Goal: Information Seeking & Learning: Learn about a topic

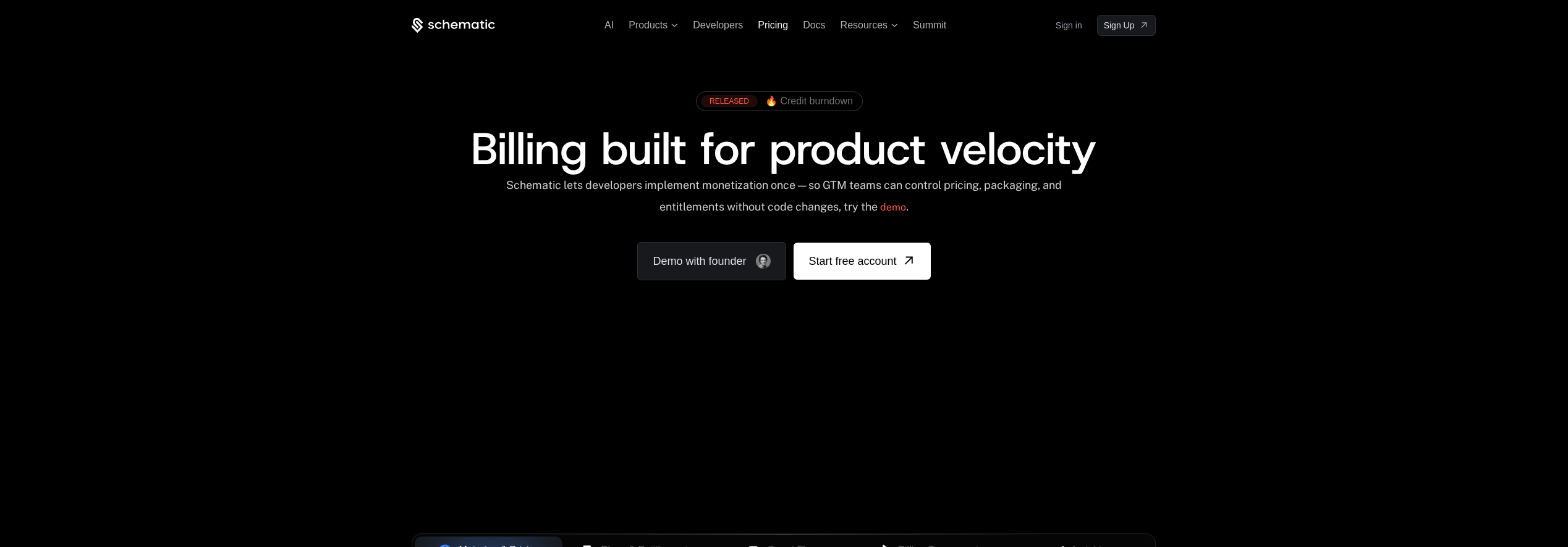
click at [786, 28] on span "Pricing" at bounding box center [774, 25] width 30 height 10
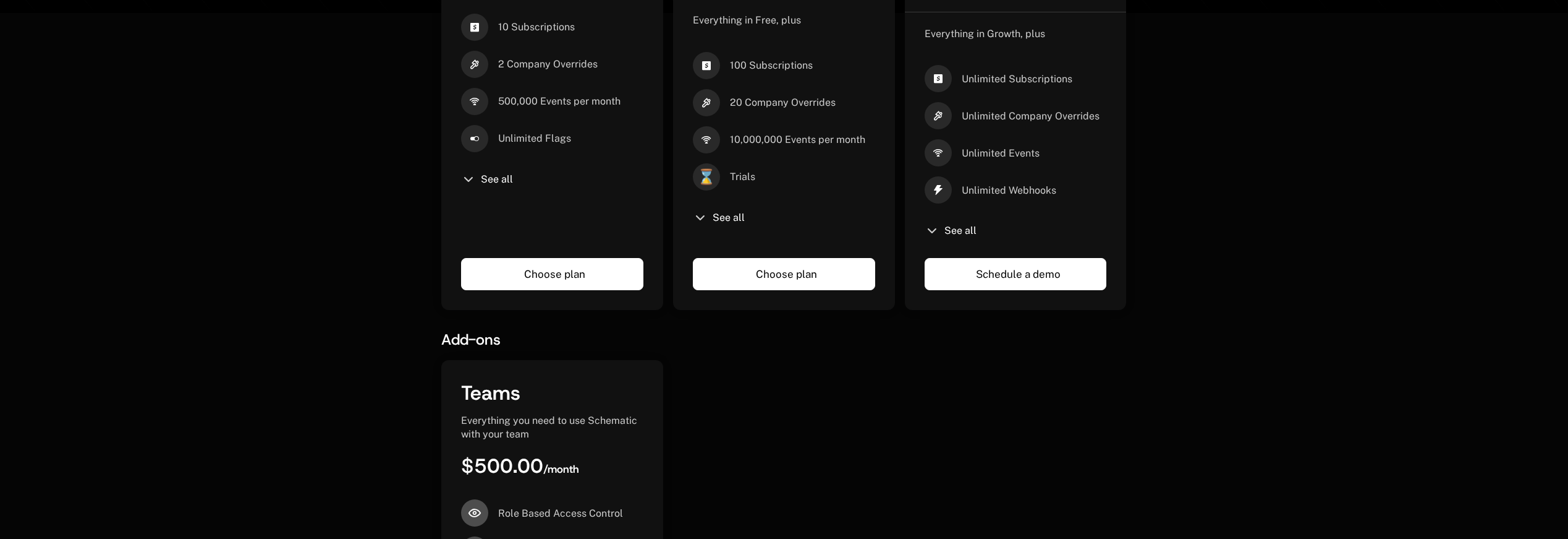
scroll to position [476, 10]
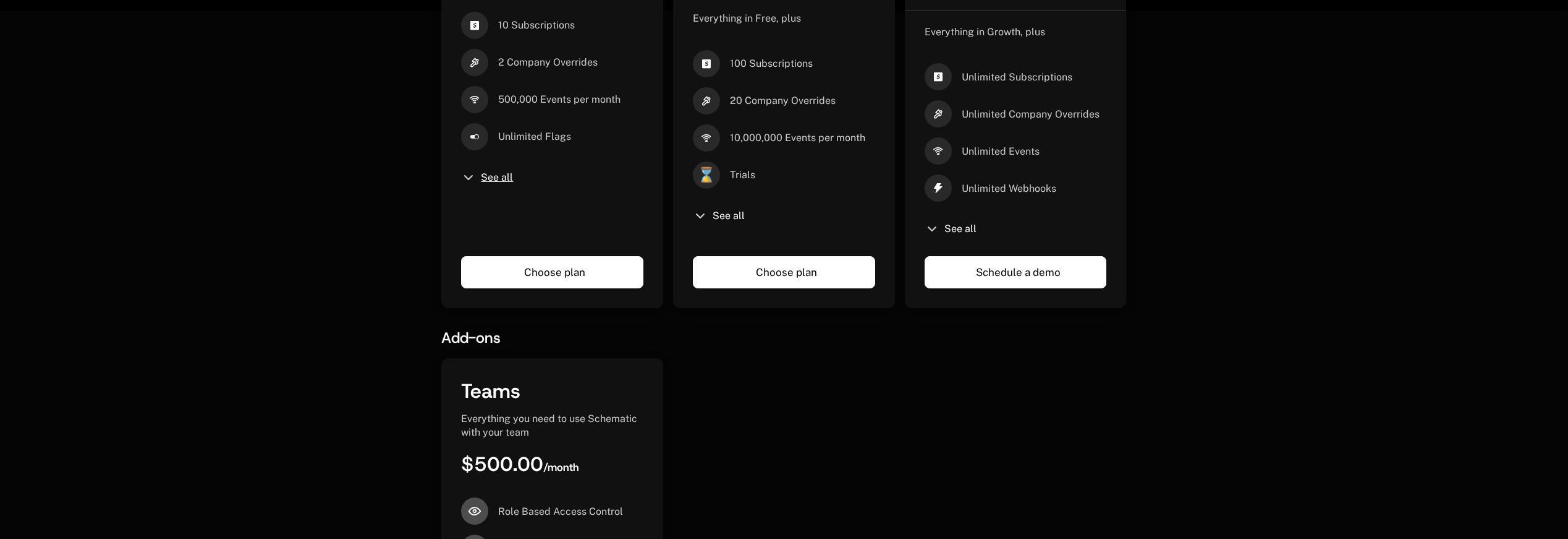
click at [481, 176] on span "See all" at bounding box center [497, 177] width 32 height 10
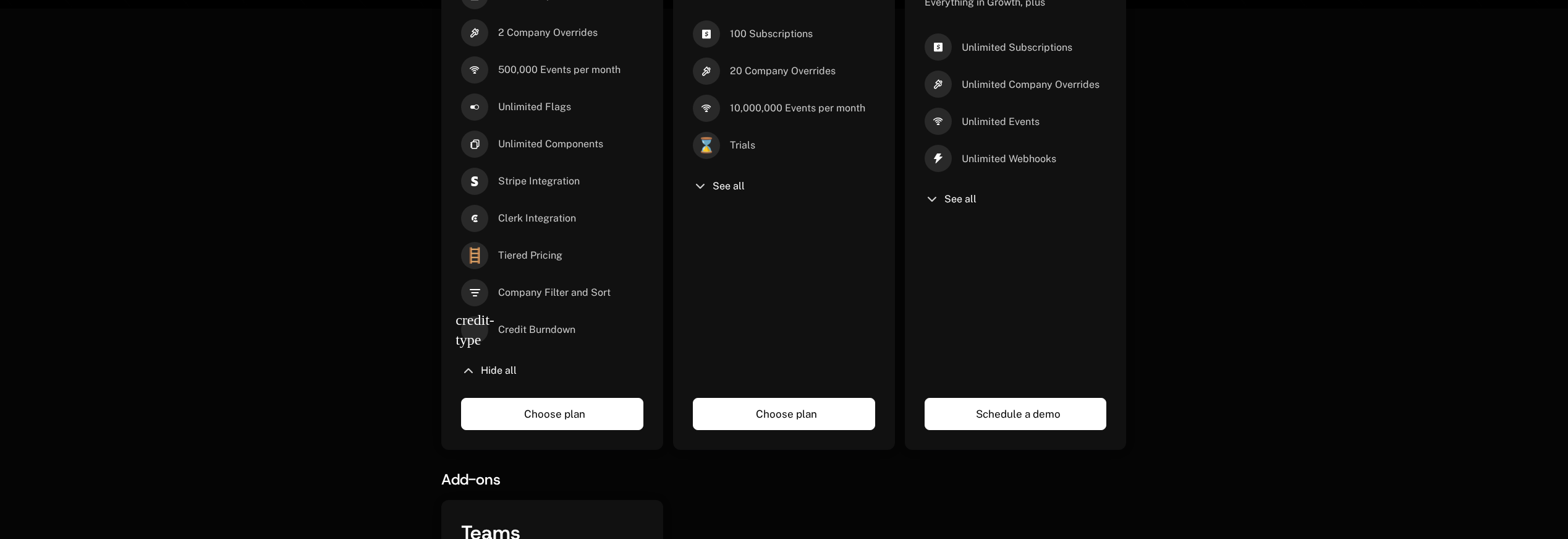
click at [699, 186] on div "See all" at bounding box center [784, 186] width 182 height 15
click at [729, 192] on div "See all" at bounding box center [784, 186] width 182 height 15
click at [728, 190] on span "See all" at bounding box center [729, 186] width 32 height 10
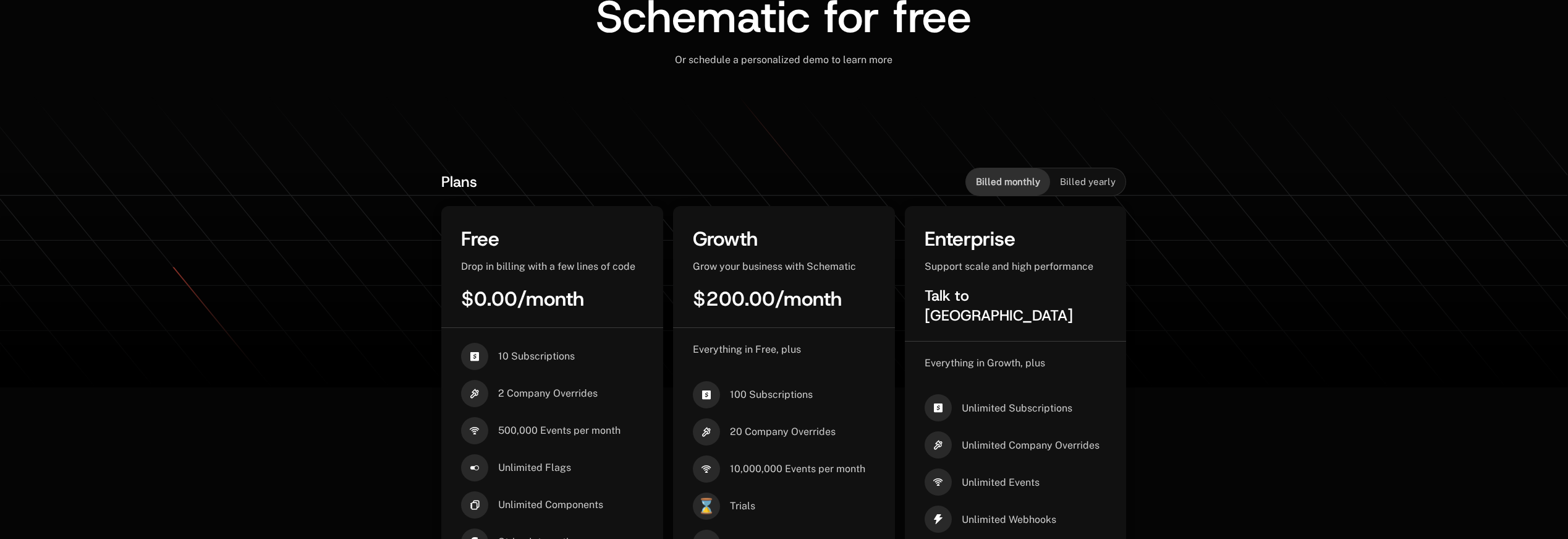
scroll to position [0, 10]
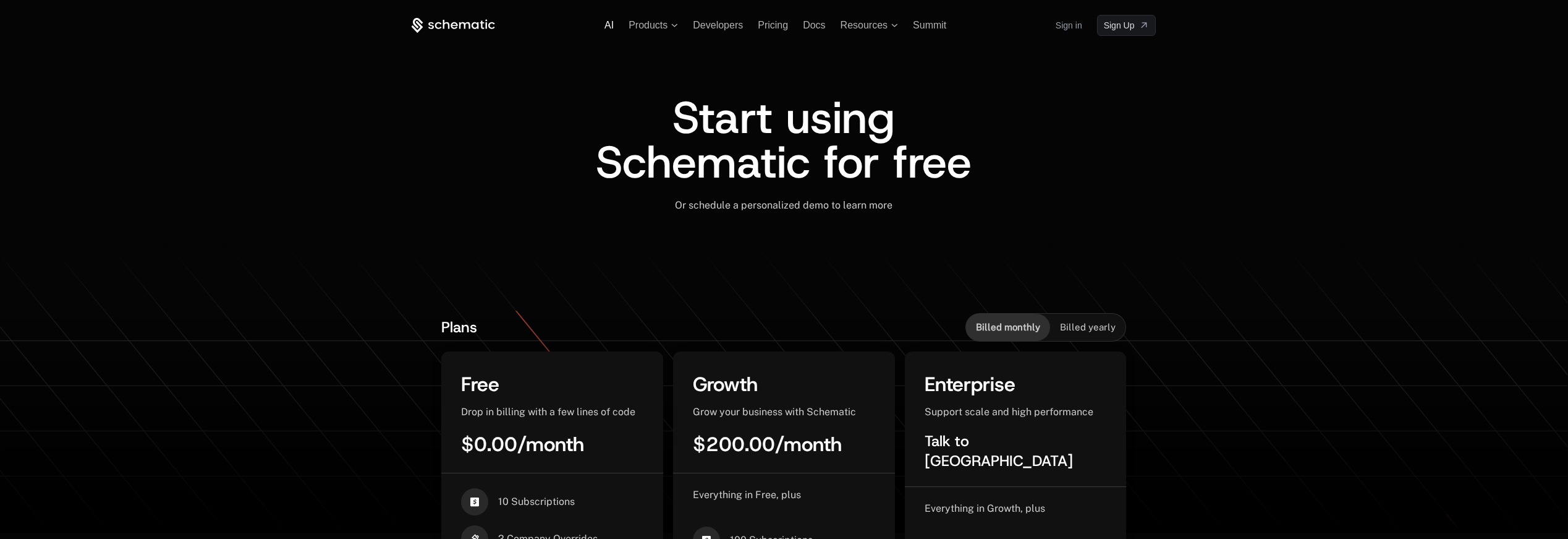
click at [604, 29] on span "AI" at bounding box center [609, 25] width 10 height 10
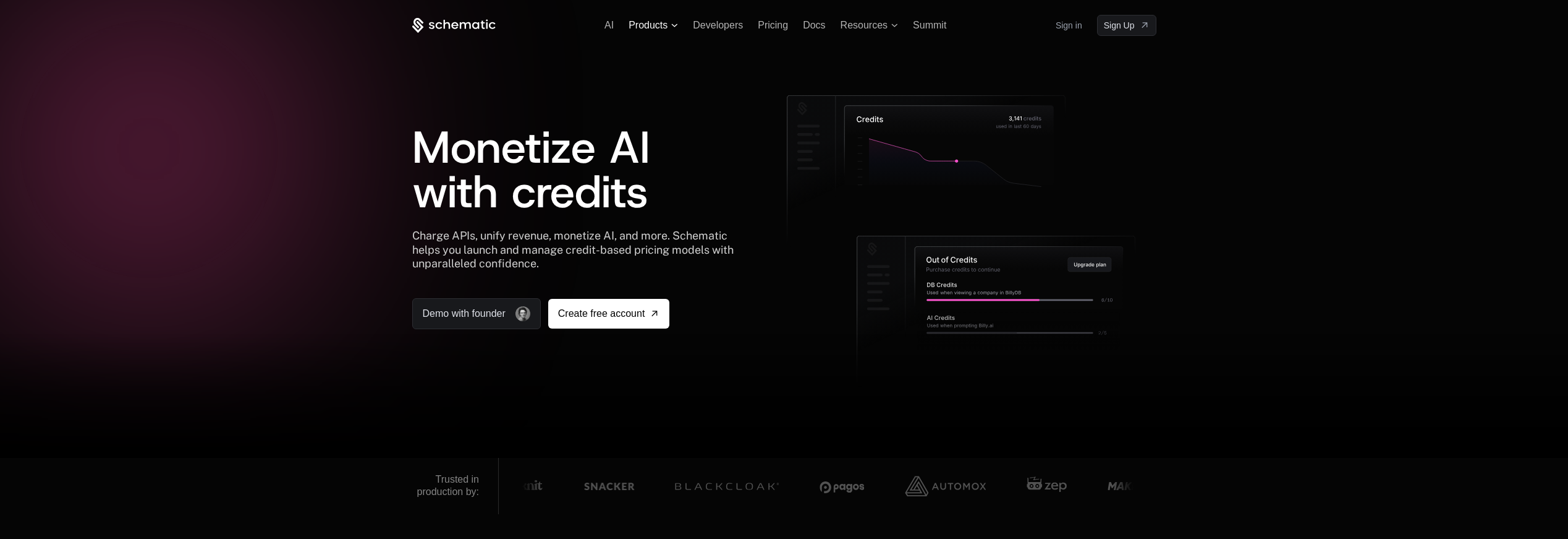
click at [660, 24] on span "Products" at bounding box center [654, 26] width 49 height 11
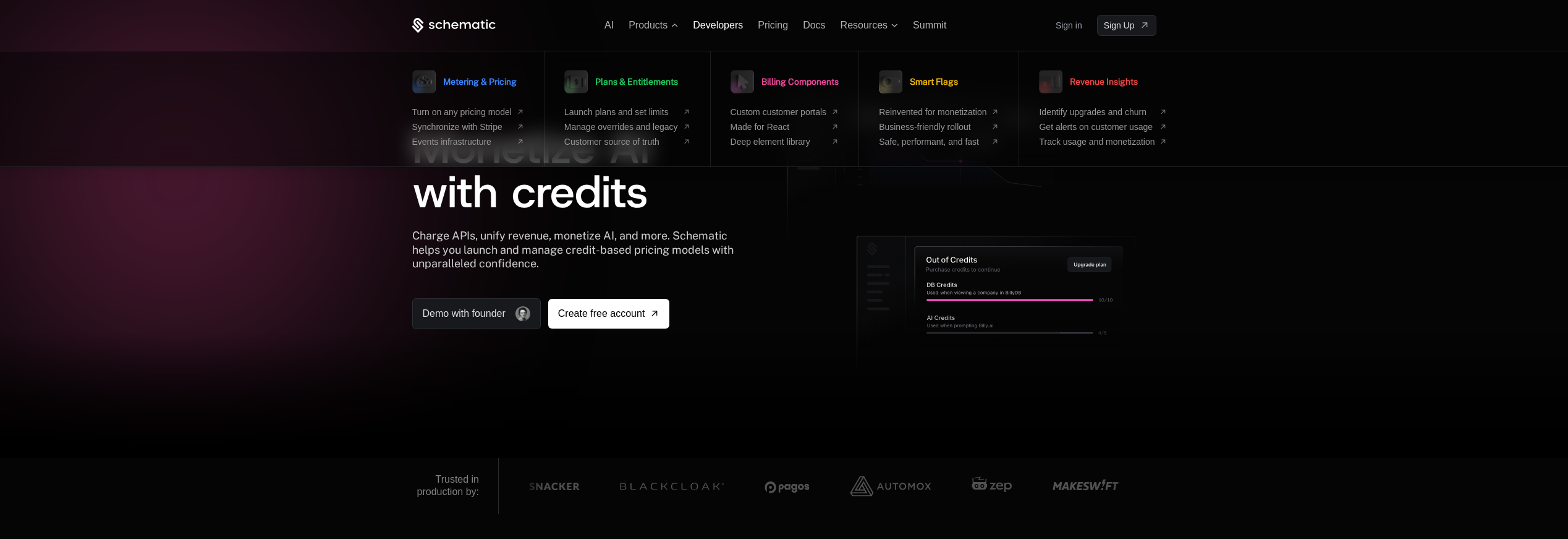
click at [707, 23] on span "Developers" at bounding box center [717, 25] width 50 height 10
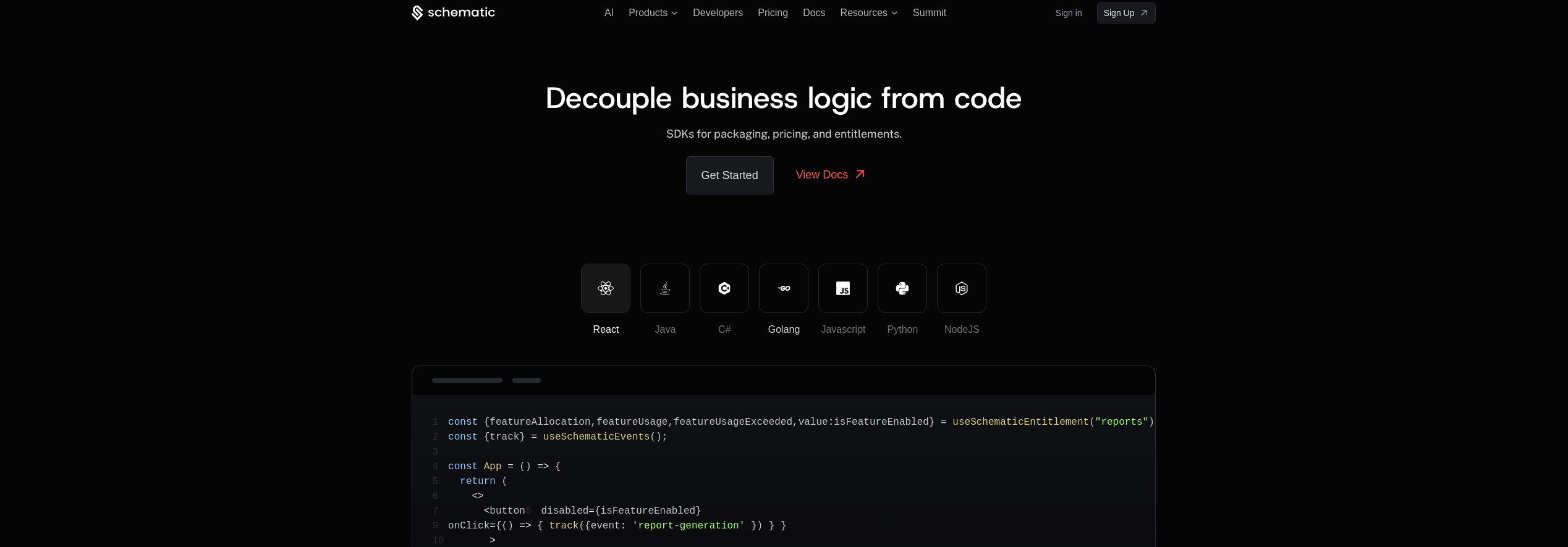
scroll to position [15, 0]
click at [603, 296] on div at bounding box center [606, 298] width 36 height 44
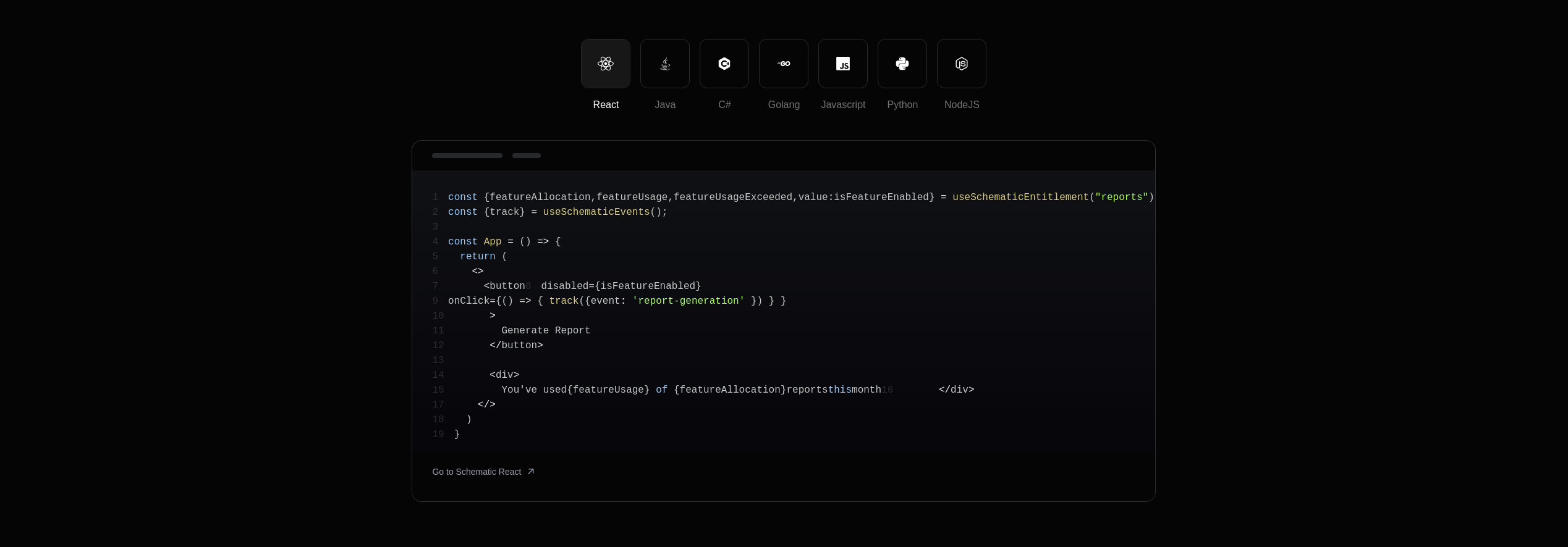
scroll to position [69, 0]
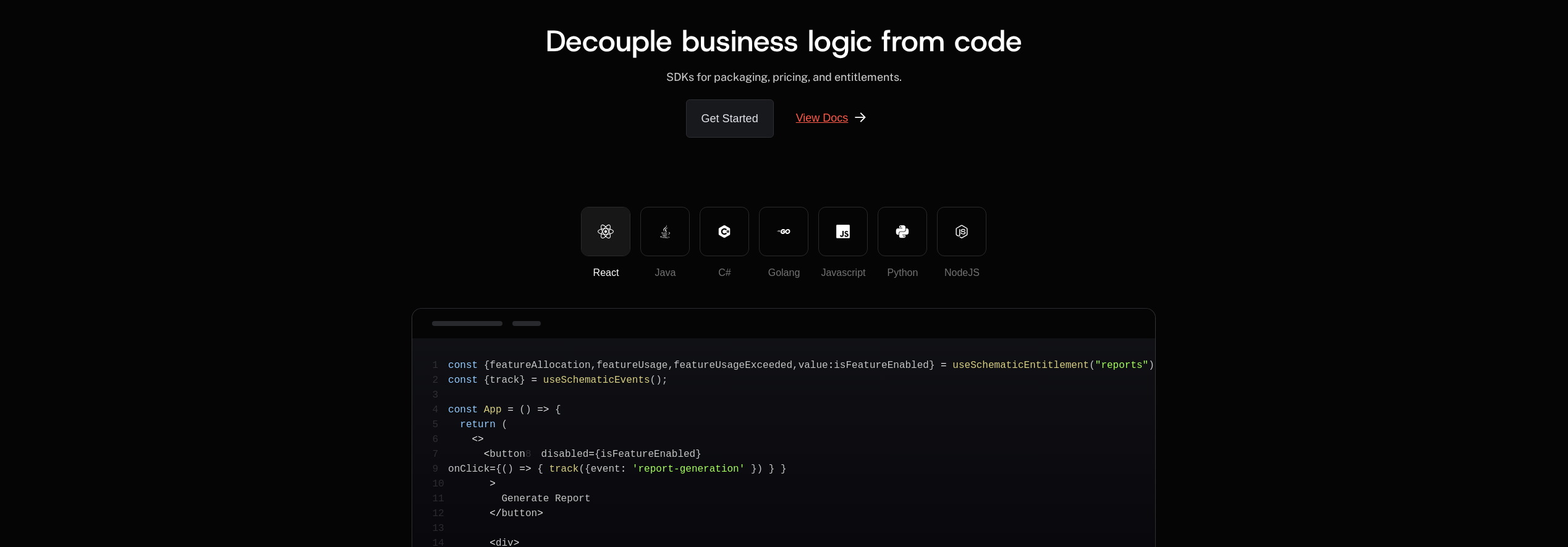
click at [806, 123] on link "View Docs" at bounding box center [832, 118] width 102 height 37
